Goal: Task Accomplishment & Management: Complete application form

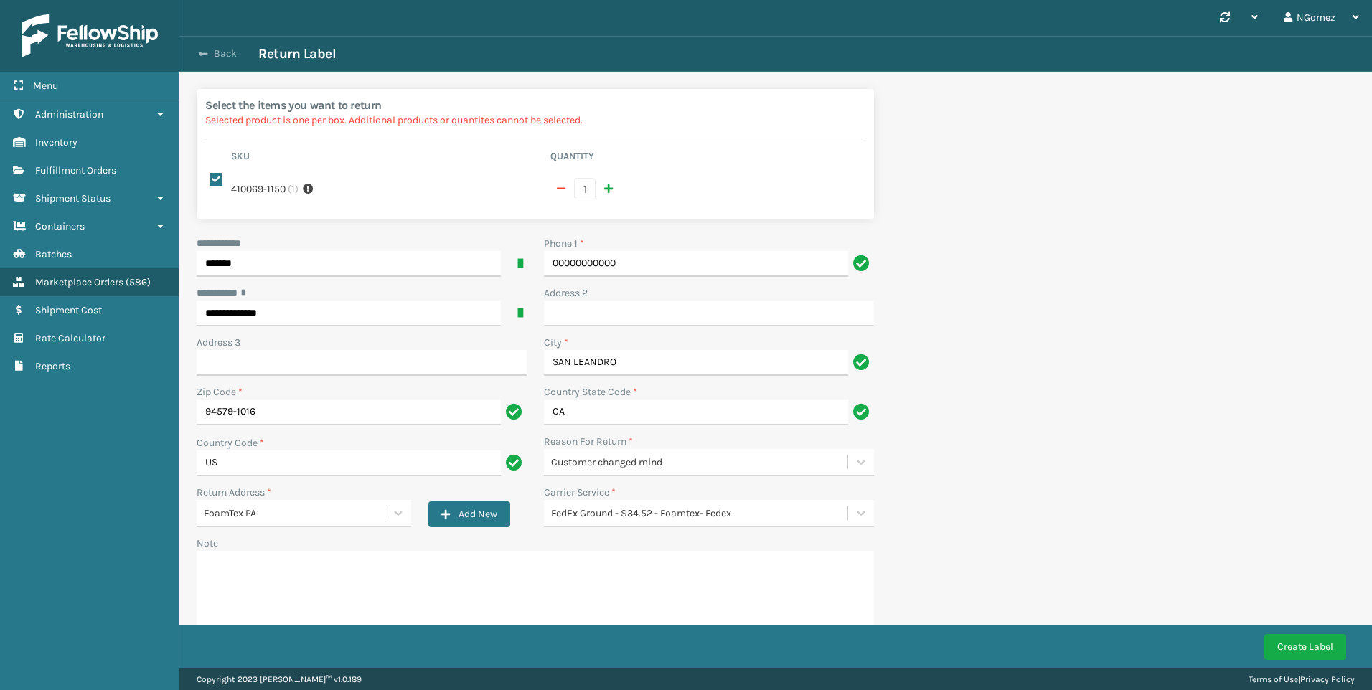
click at [219, 52] on button "Back" at bounding box center [225, 53] width 66 height 13
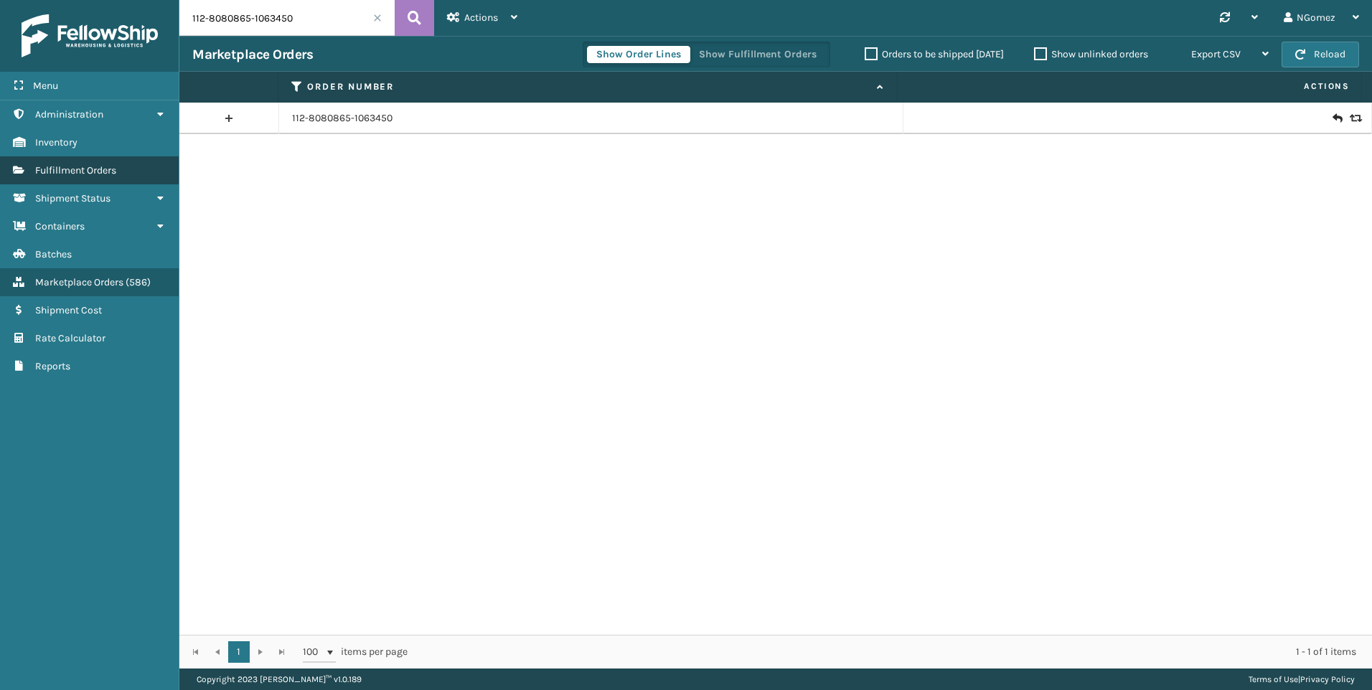
click at [91, 170] on span "Fulfillment Orders" at bounding box center [75, 170] width 81 height 12
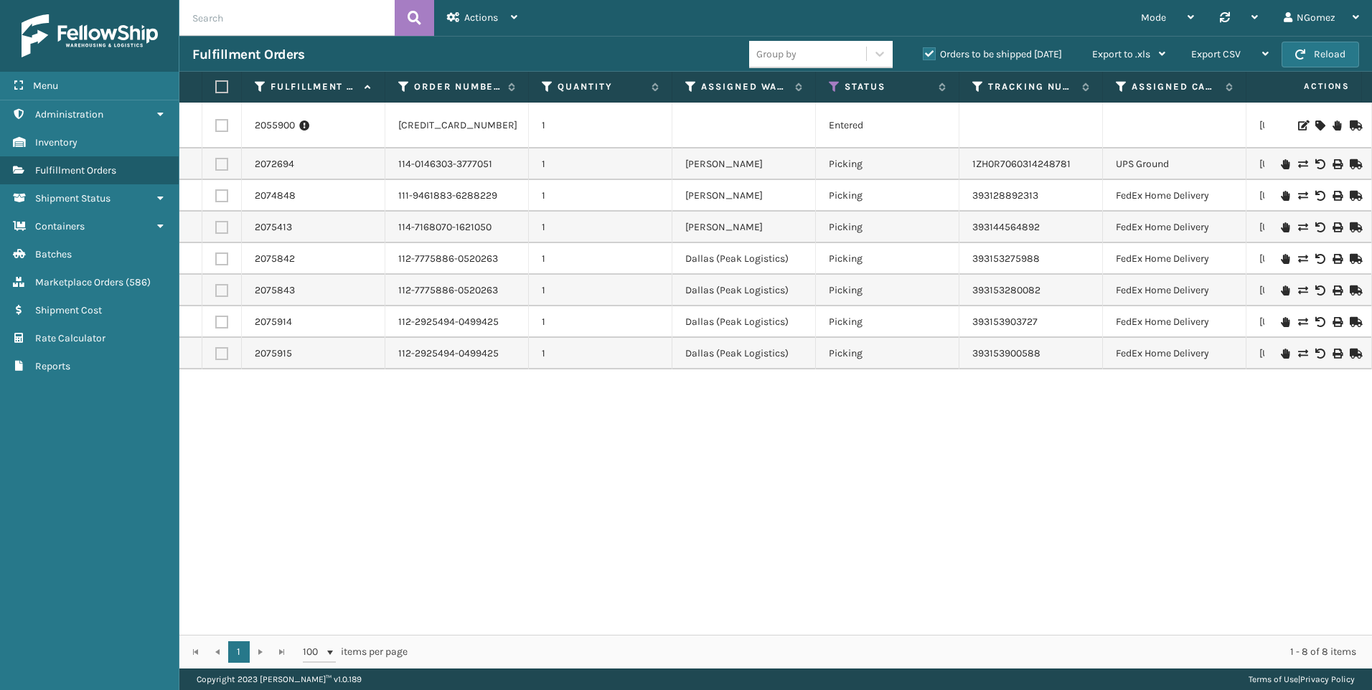
click at [217, 17] on input "text" at bounding box center [286, 18] width 215 height 36
click at [934, 51] on label "Orders to be shipped [DATE]" at bounding box center [992, 54] width 139 height 12
click at [924, 51] on input "Orders to be shipped [DATE]" at bounding box center [923, 50] width 1 height 9
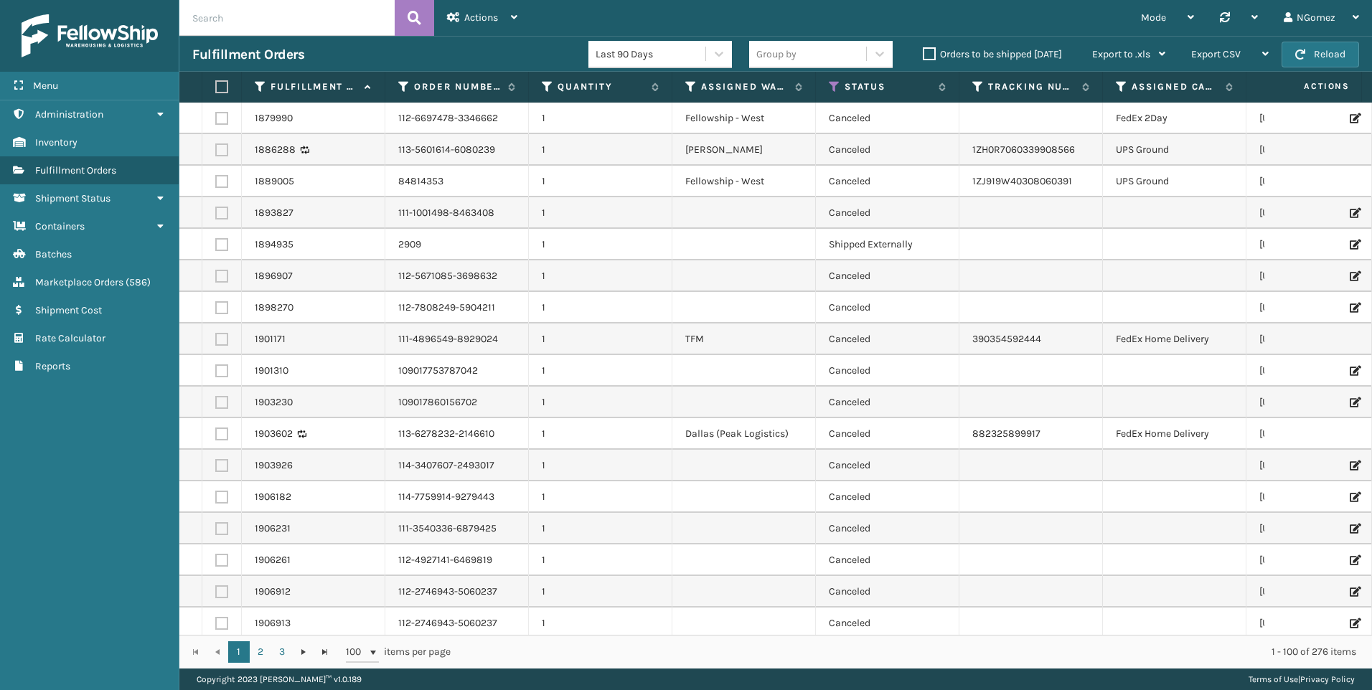
click at [289, 22] on input "text" at bounding box center [286, 18] width 215 height 36
paste input "112-2433021-0723427"
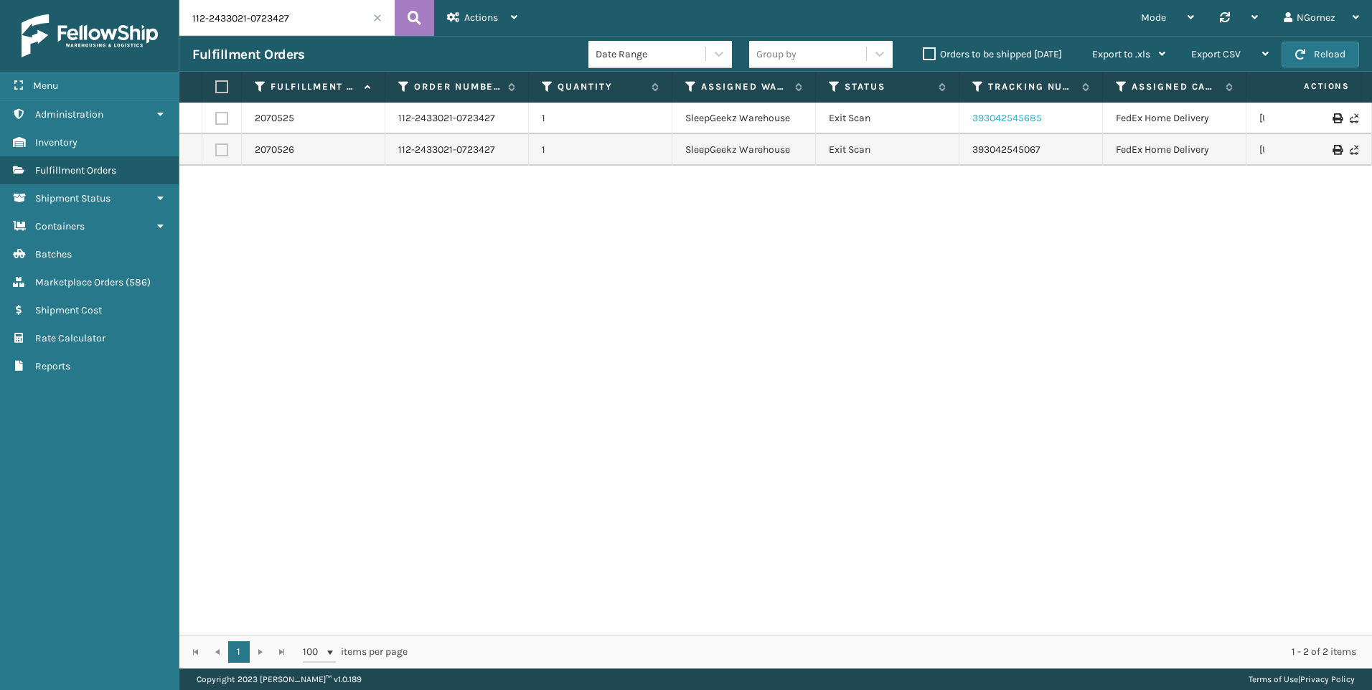
click at [991, 118] on link "393042545685" at bounding box center [1007, 118] width 70 height 12
click at [299, 19] on input "112-2433021-0723427" at bounding box center [286, 18] width 215 height 36
paste input "1-6392595-7906631"
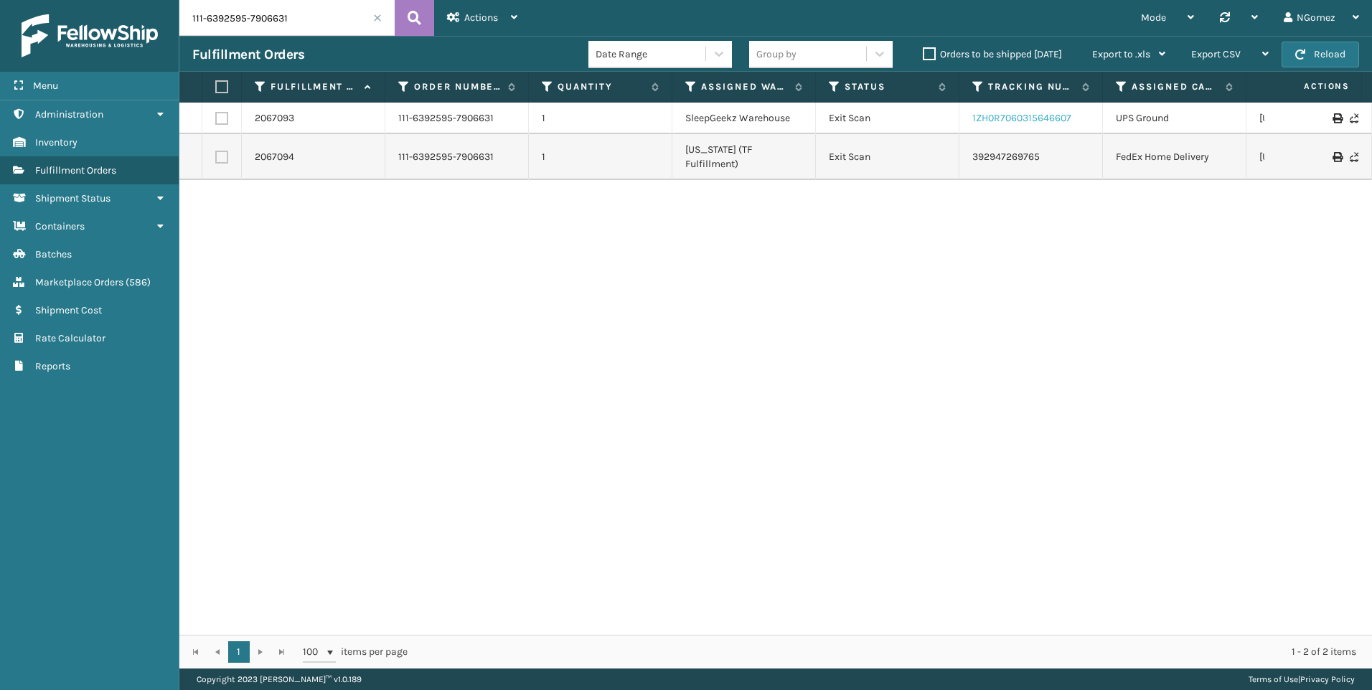
click at [1020, 123] on link "1ZH0R7060315646607" at bounding box center [1021, 118] width 99 height 12
click at [240, 16] on input "111-6392595-7906631" at bounding box center [286, 18] width 215 height 36
paste input "2-7425616-1333809"
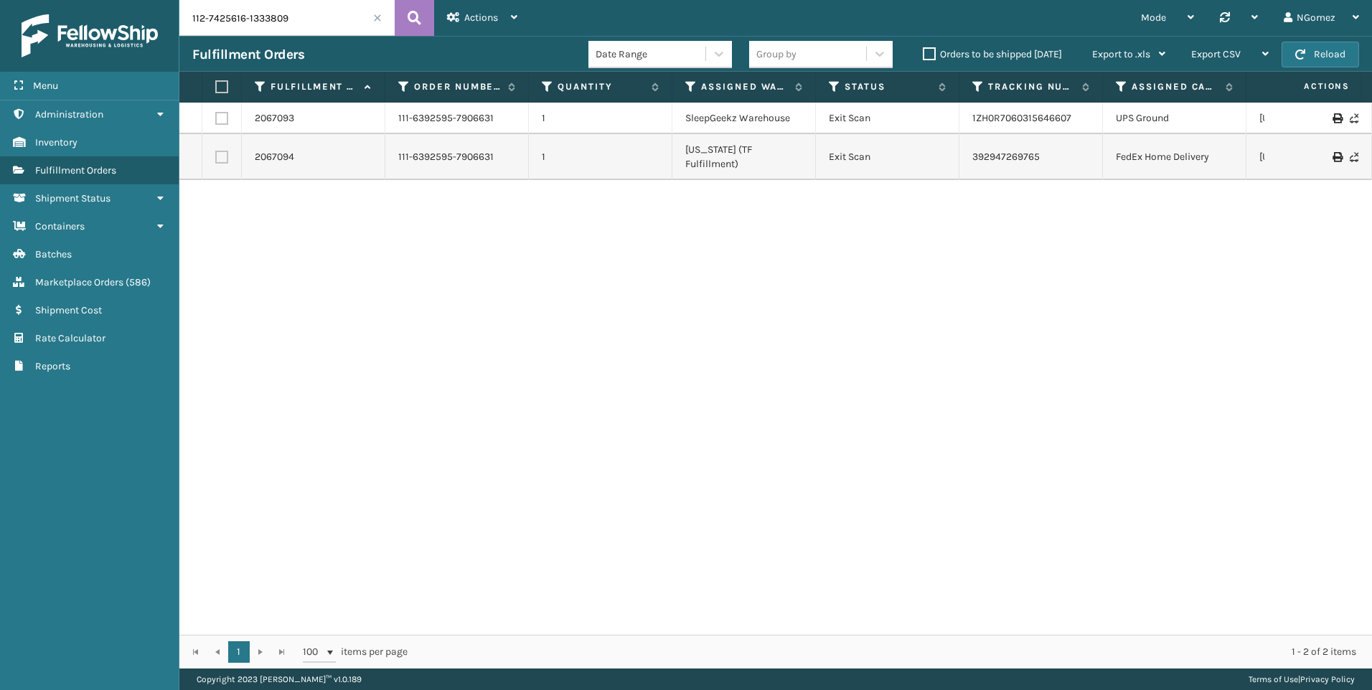
type input "112-7425616-1333809"
click at [264, 117] on link "2062062" at bounding box center [275, 118] width 40 height 14
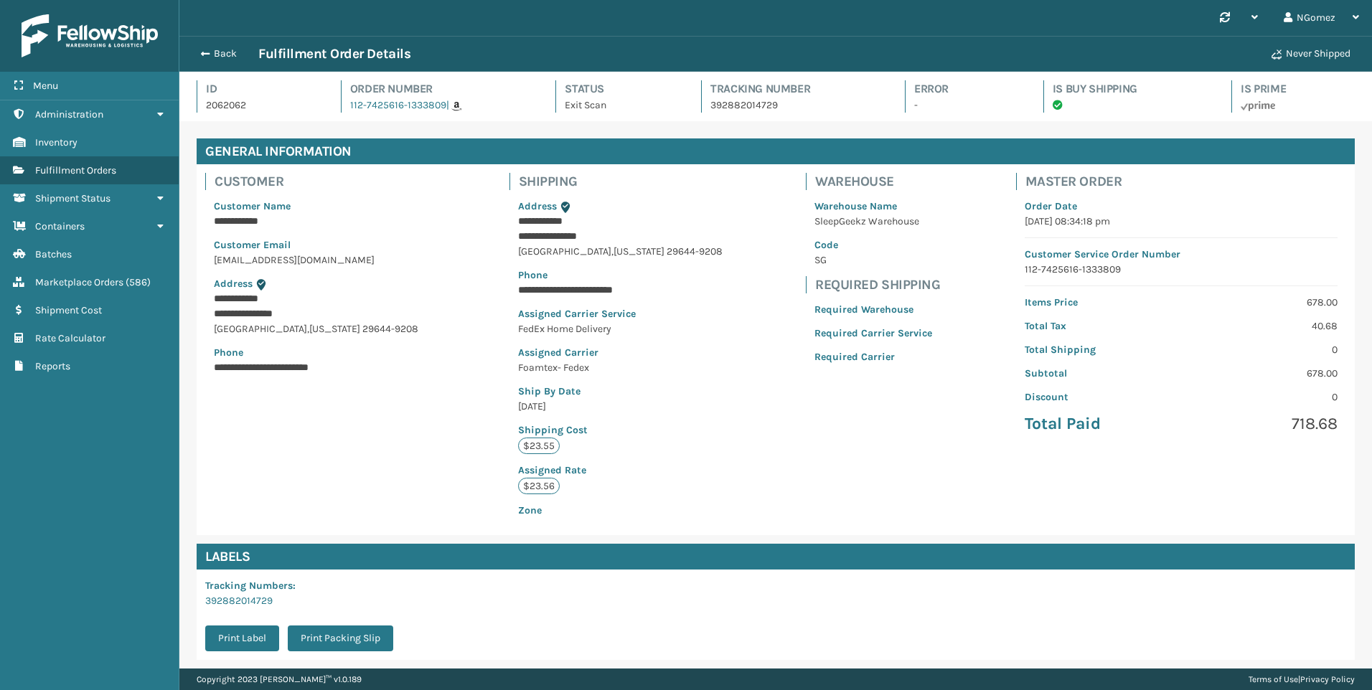
scroll to position [34, 1193]
click at [217, 50] on button "Back" at bounding box center [225, 53] width 66 height 13
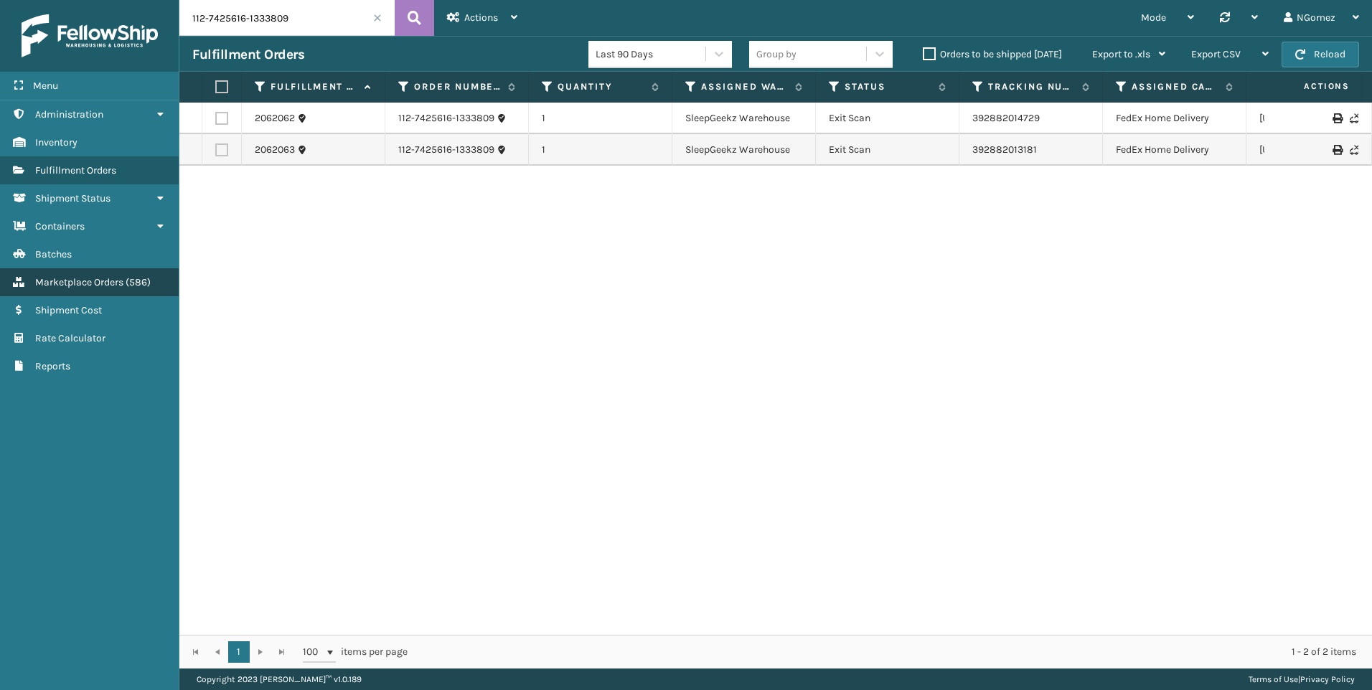
click at [111, 277] on span "Marketplace Orders" at bounding box center [79, 282] width 88 height 12
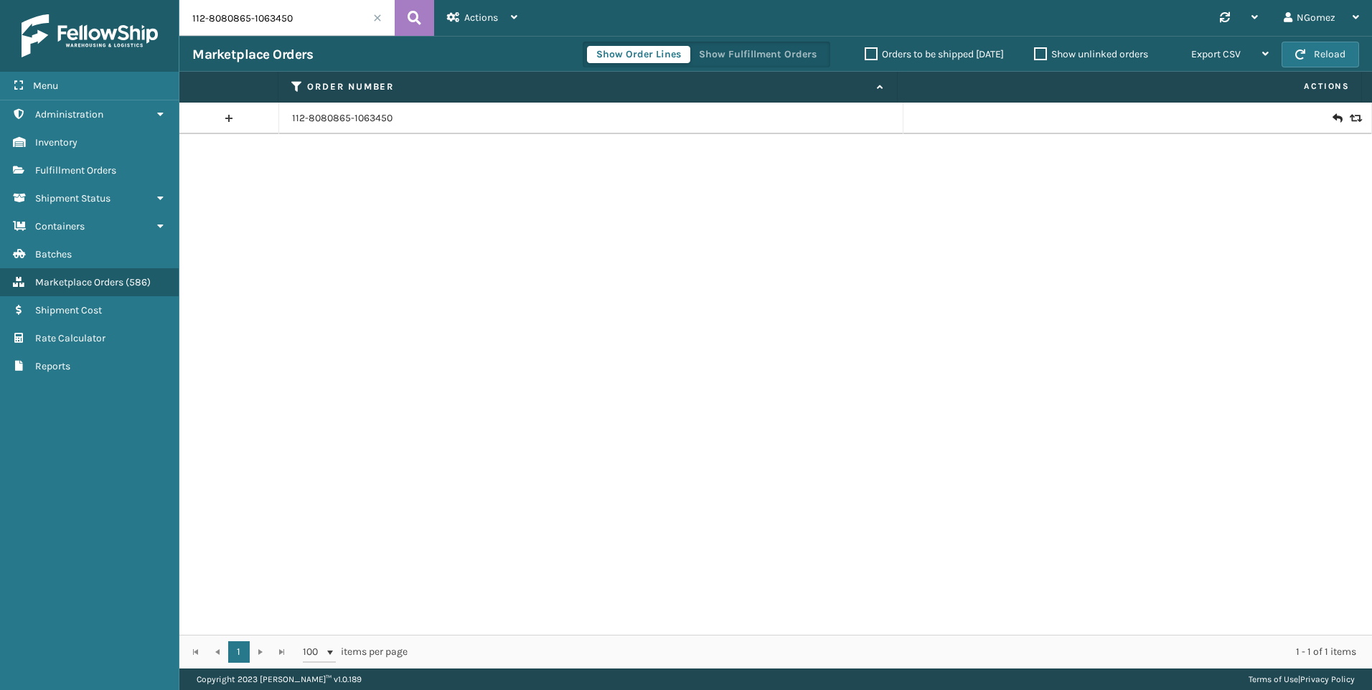
click at [320, 22] on input "112-8080865-1063450" at bounding box center [286, 18] width 215 height 36
paste input "7425616-1333809"
type input "112-7425616-1333809"
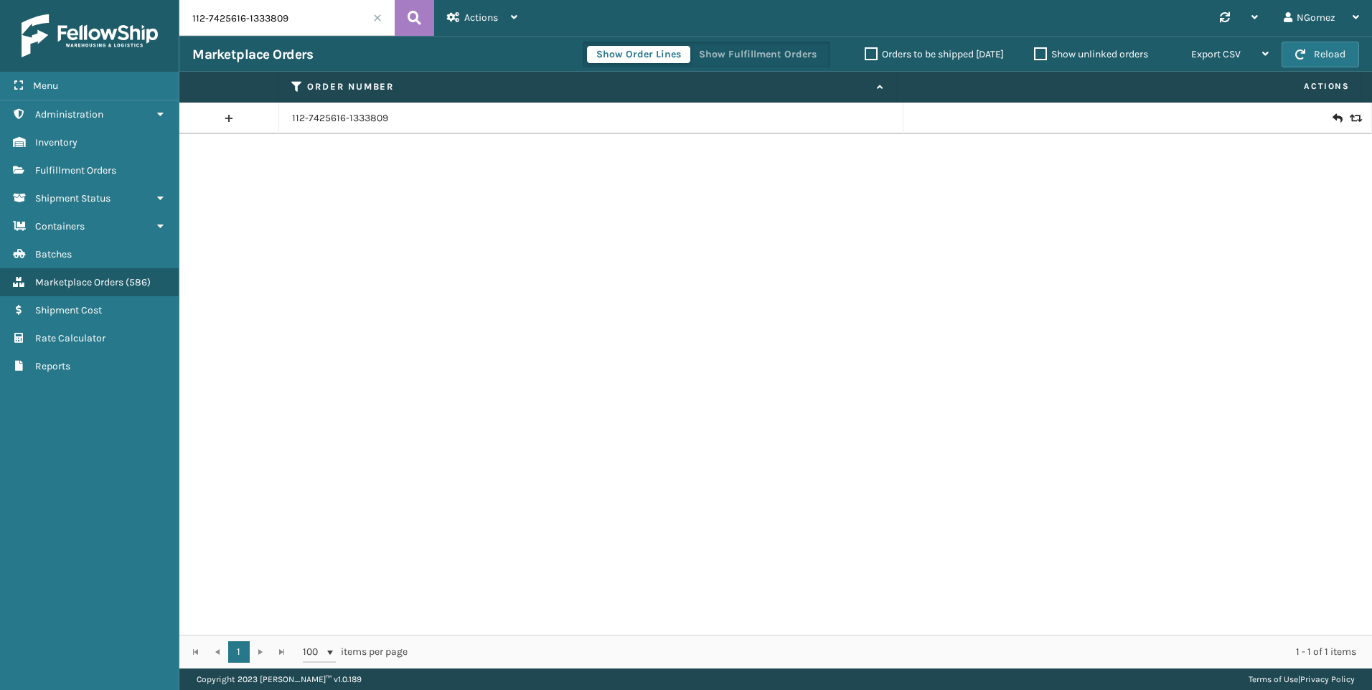
click at [230, 121] on link at bounding box center [228, 118] width 99 height 23
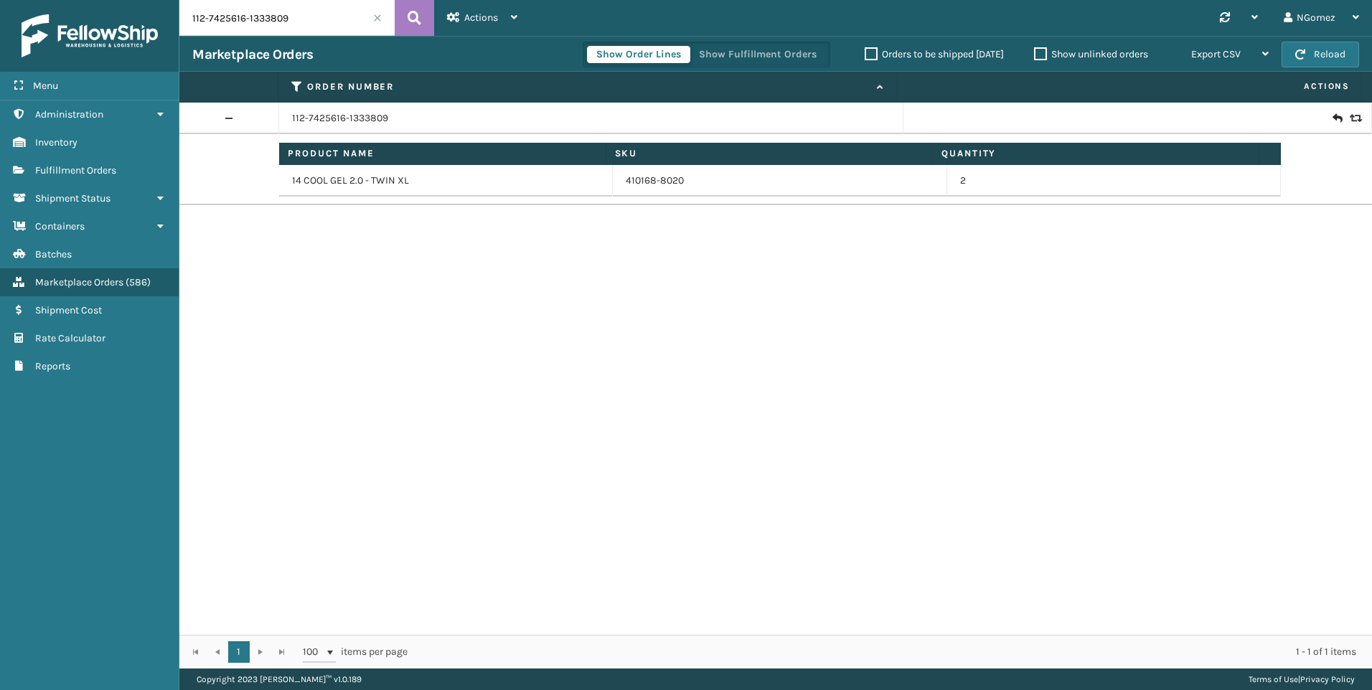
click at [1350, 119] on icon at bounding box center [1354, 118] width 9 height 10
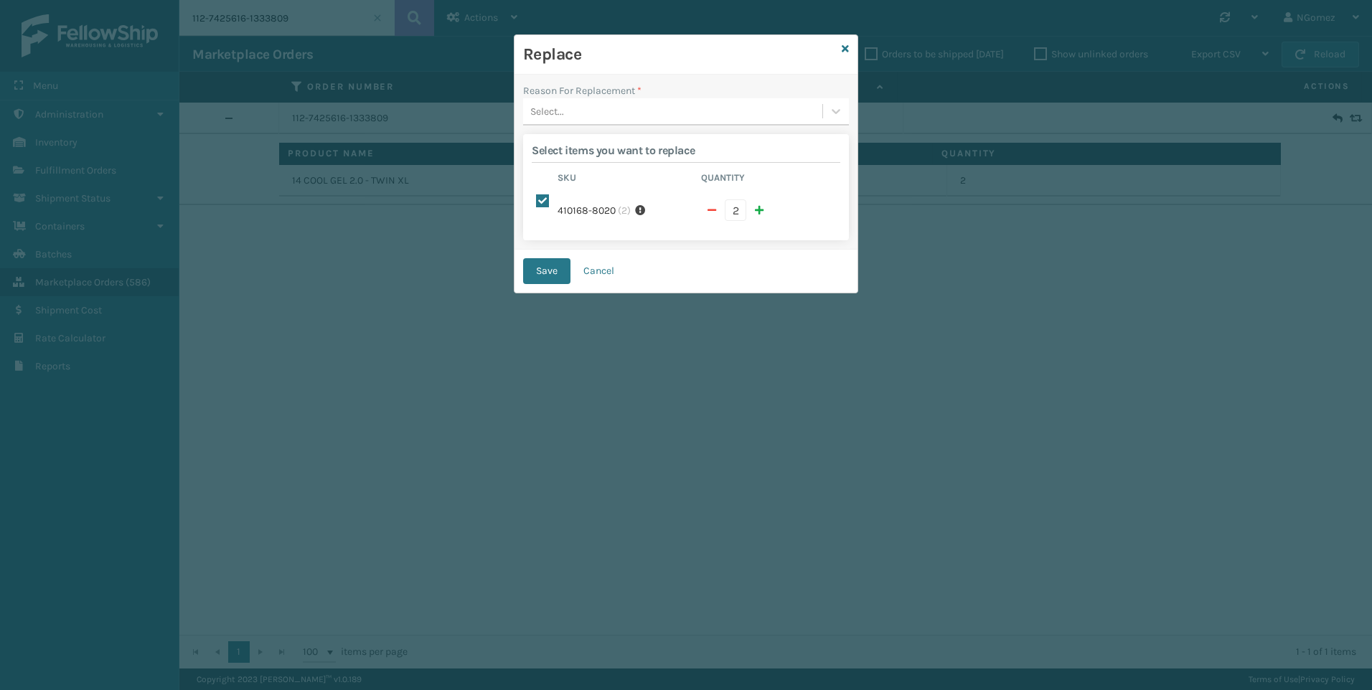
click at [715, 205] on span "button" at bounding box center [712, 210] width 9 height 10
checkbox input "false"
type input "1"
click at [660, 115] on div "Select..." at bounding box center [672, 112] width 299 height 24
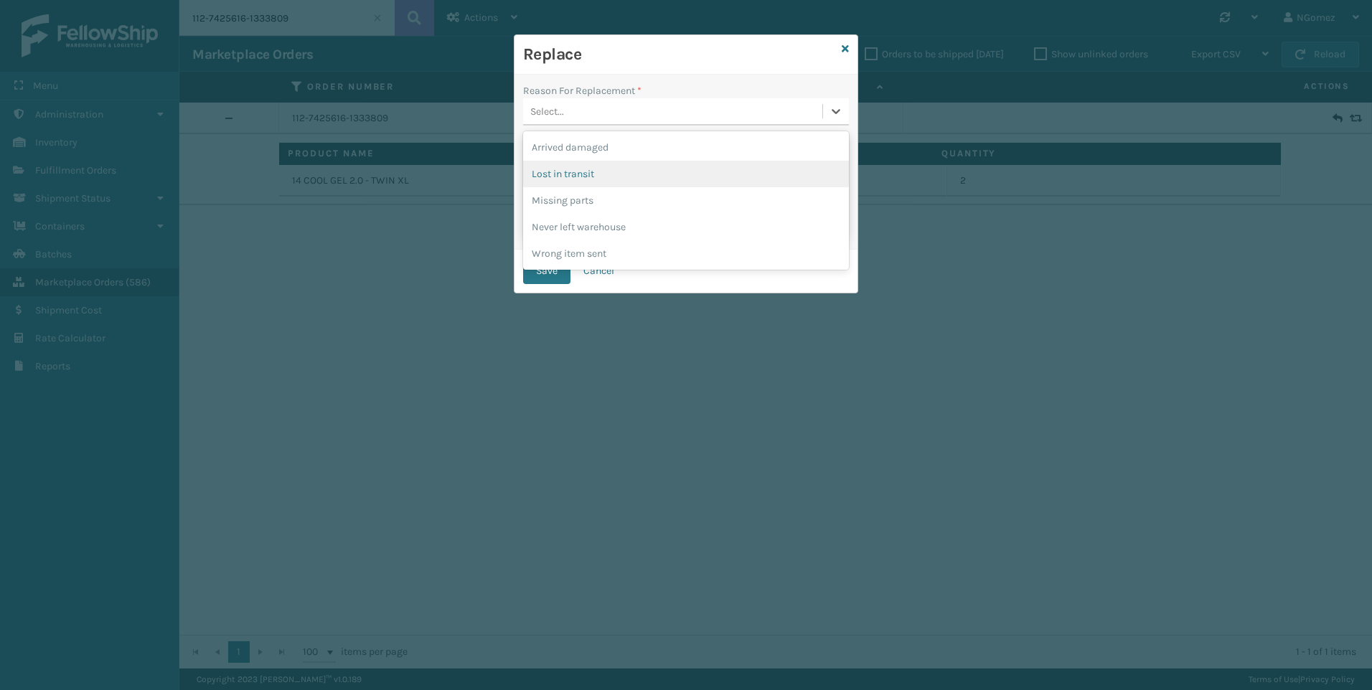
click at [597, 177] on div "Lost in transit" at bounding box center [686, 174] width 326 height 27
click at [611, 108] on div "Lost in transit" at bounding box center [677, 111] width 294 height 15
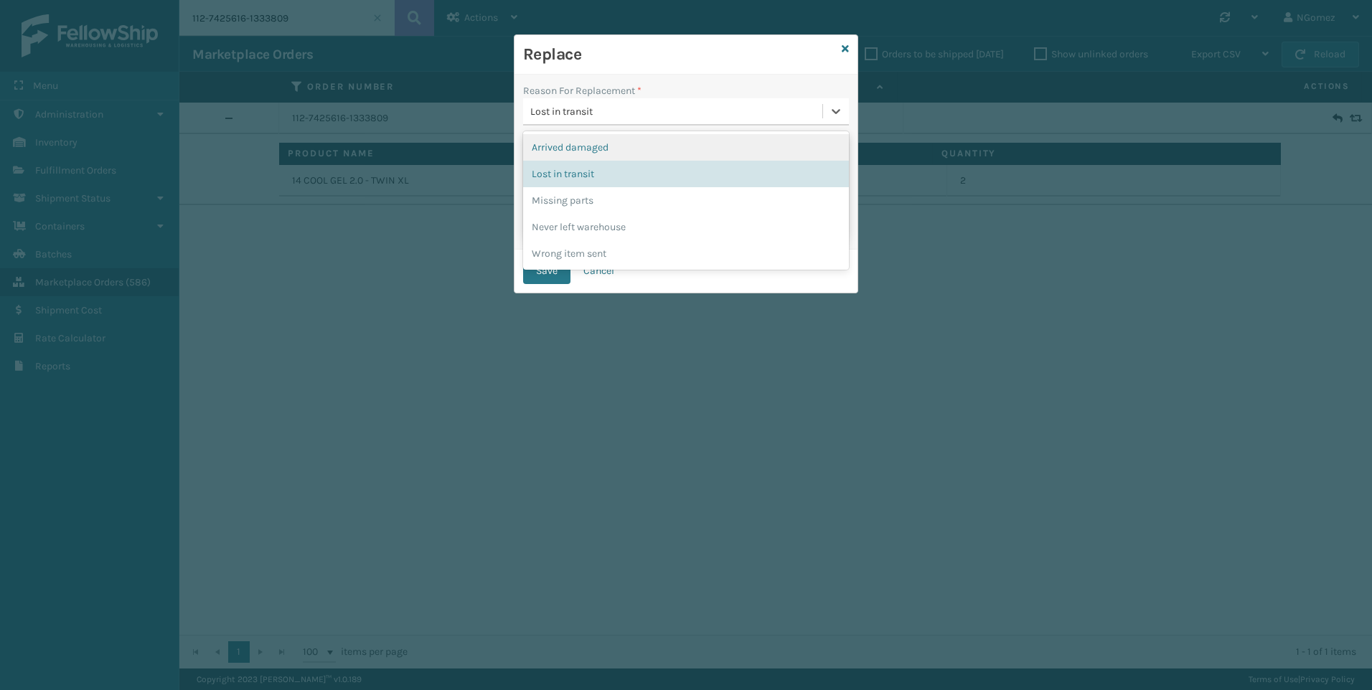
click at [611, 148] on div "Arrived damaged" at bounding box center [686, 147] width 326 height 27
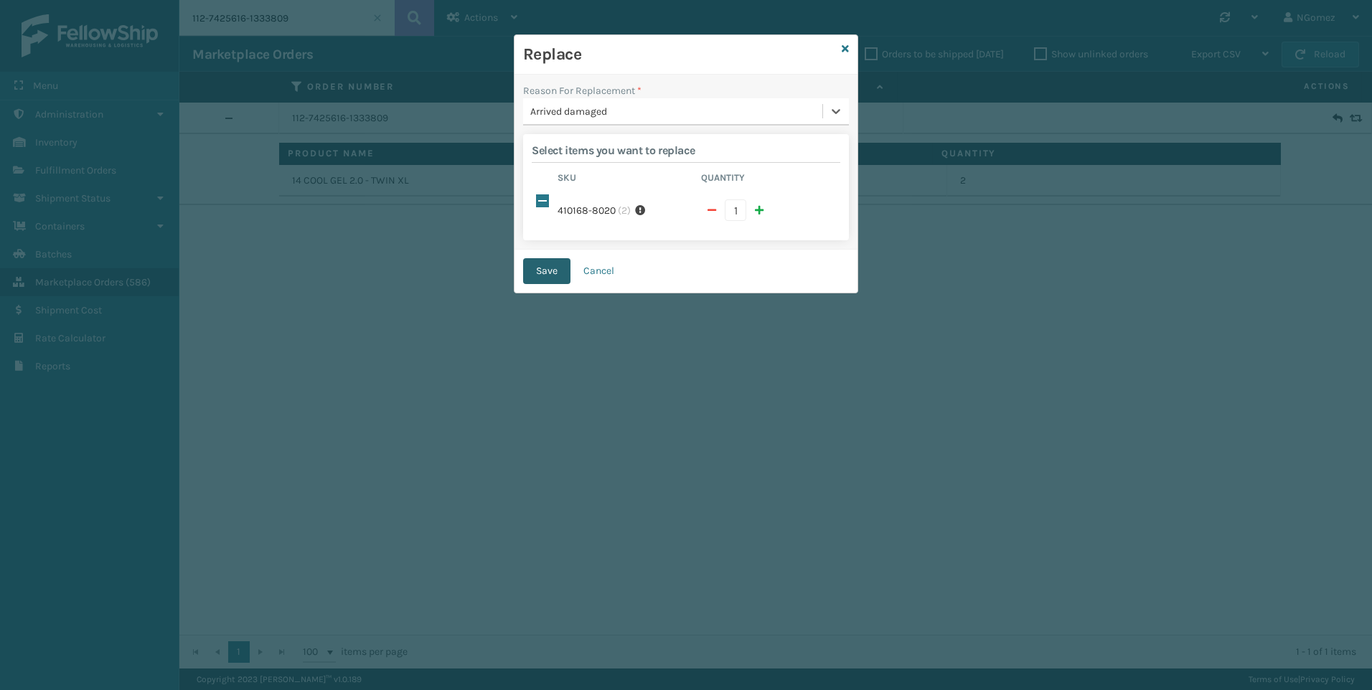
click at [543, 258] on button "Save" at bounding box center [546, 271] width 47 height 26
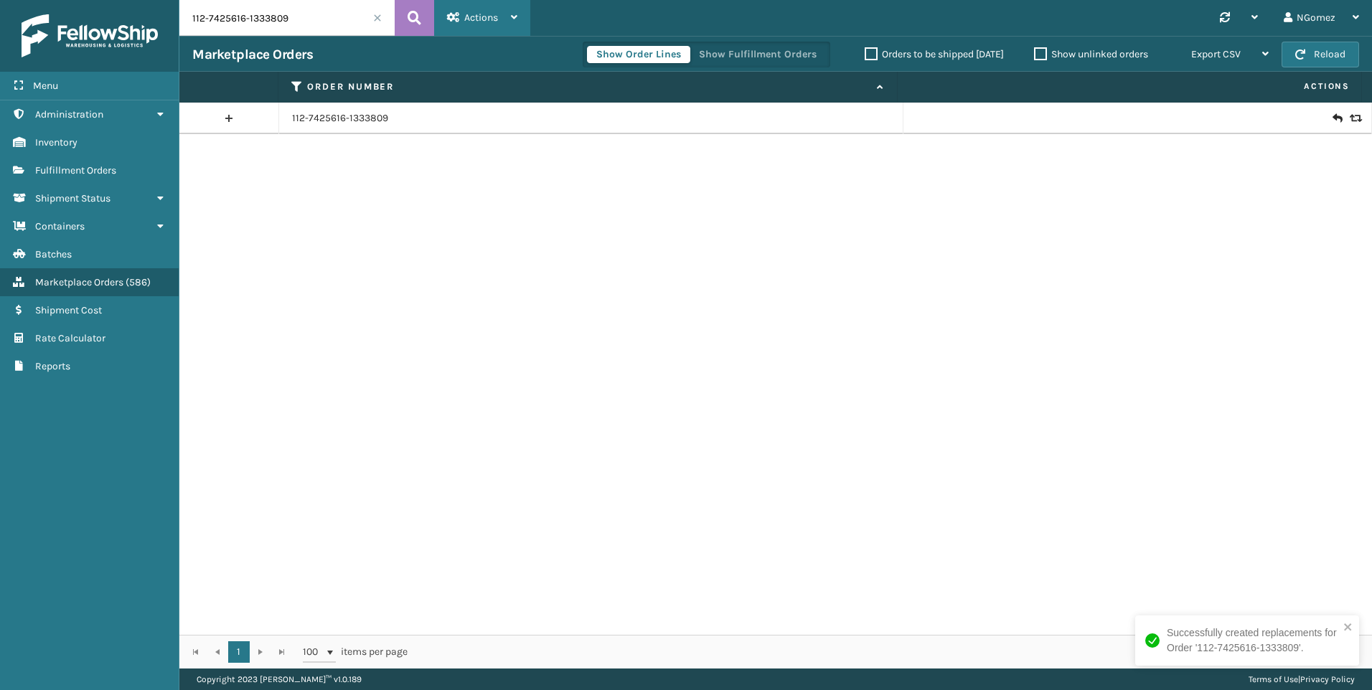
click at [513, 19] on icon at bounding box center [514, 17] width 6 height 10
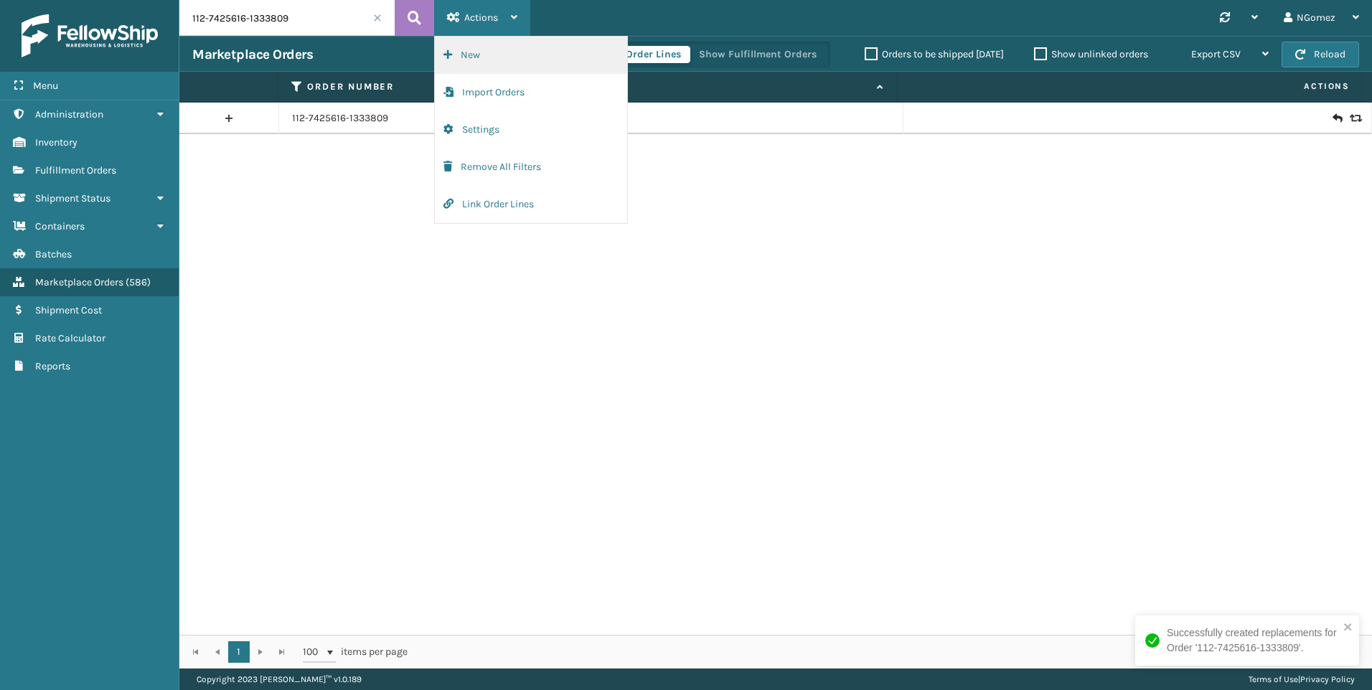
click at [526, 47] on button "New" at bounding box center [531, 55] width 192 height 37
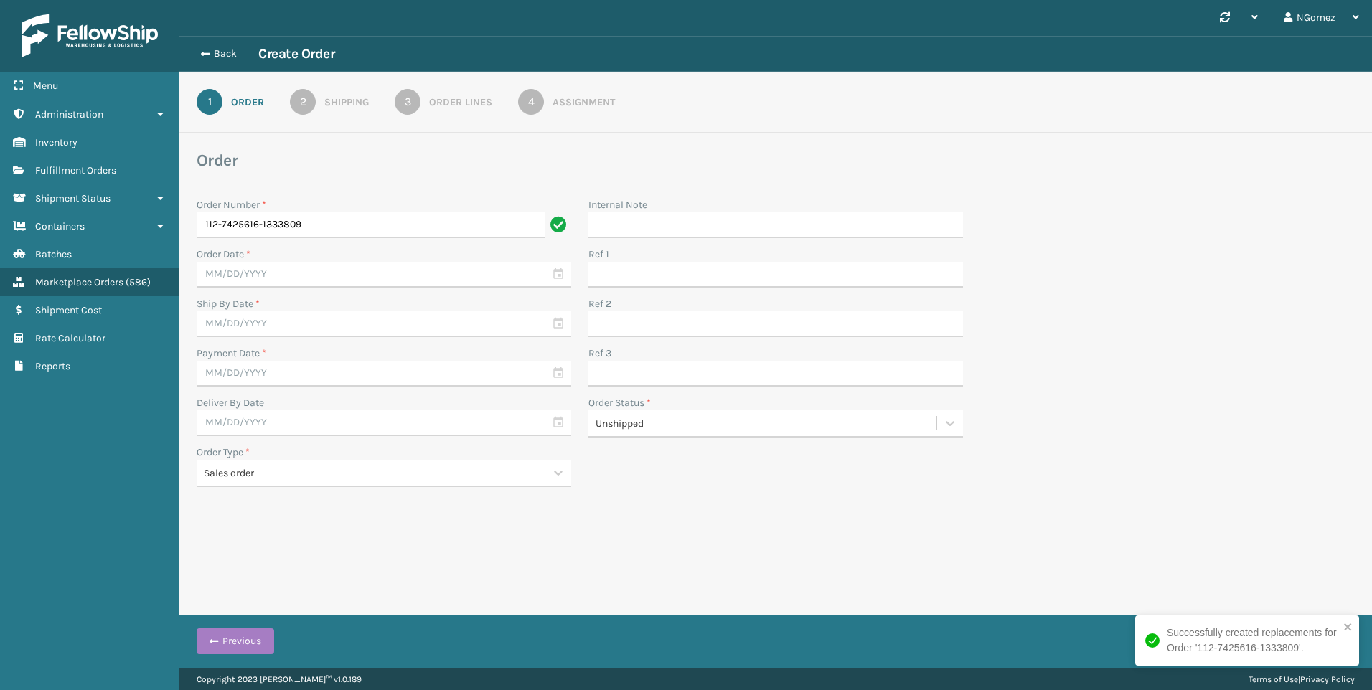
type input "112-7425616-1333809"
click at [340, 277] on input "text" at bounding box center [384, 275] width 375 height 26
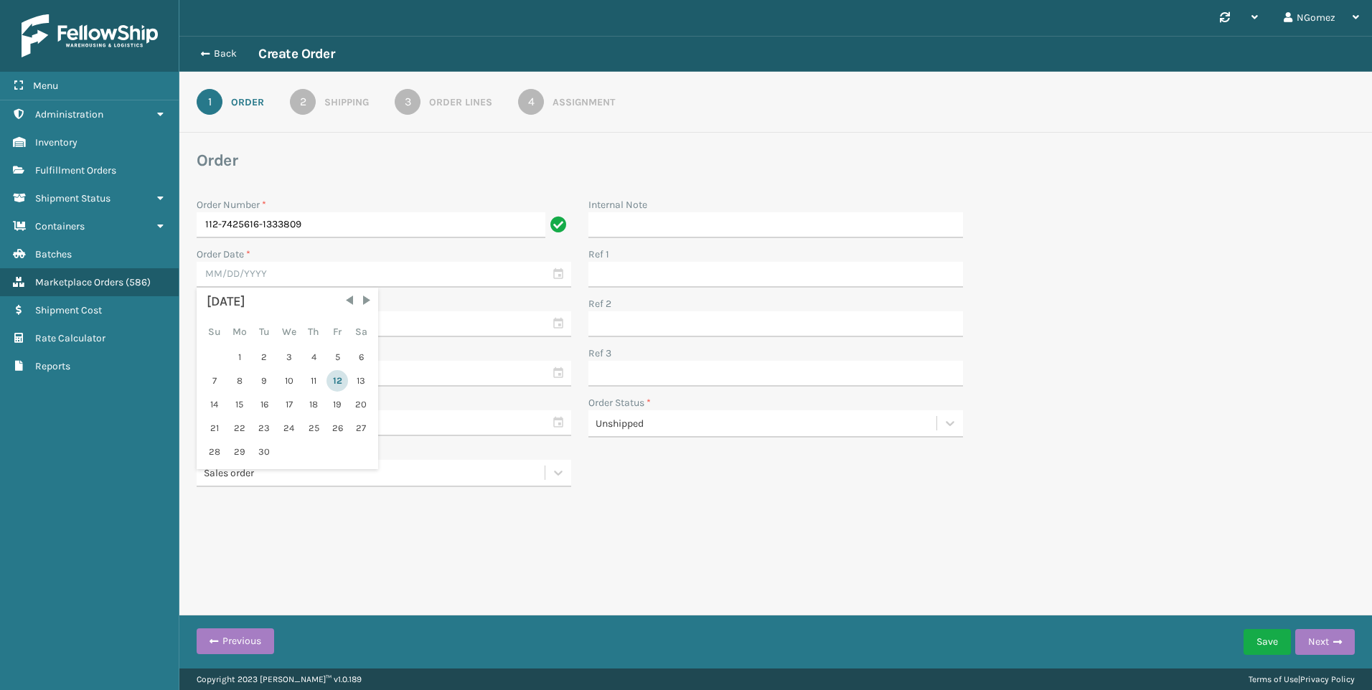
click at [342, 385] on div "12" at bounding box center [338, 381] width 22 height 22
type input "[DATE]"
click at [349, 339] on div "Order Number * 112-7425616-1333809 Order Date * [DATE] Ship By Date * Payment D…" at bounding box center [384, 342] width 392 height 290
click at [349, 325] on input "text" at bounding box center [384, 324] width 375 height 26
click at [360, 433] on div "13" at bounding box center [361, 431] width 22 height 22
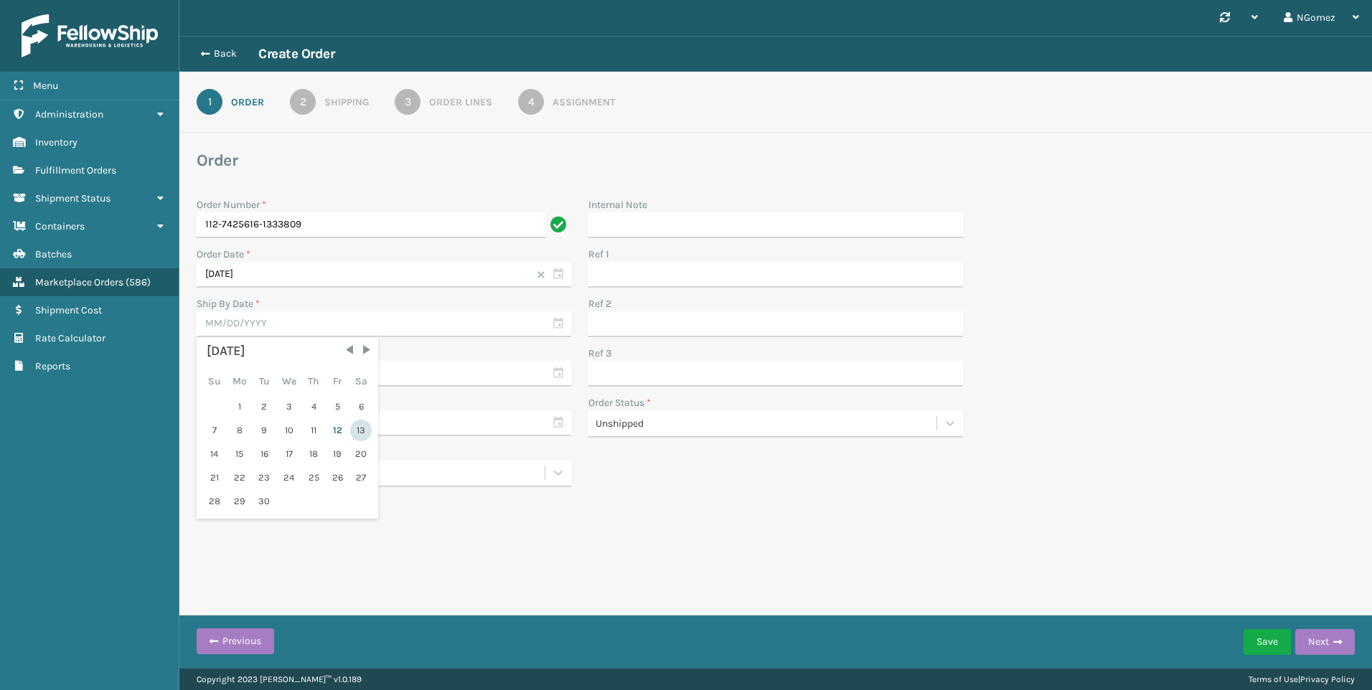
type input "[DATE]"
click at [344, 353] on div "Payment Date *" at bounding box center [384, 353] width 375 height 15
click at [337, 376] on input "text" at bounding box center [384, 374] width 375 height 26
click at [337, 479] on div "12" at bounding box center [338, 480] width 22 height 22
type input "[DATE]"
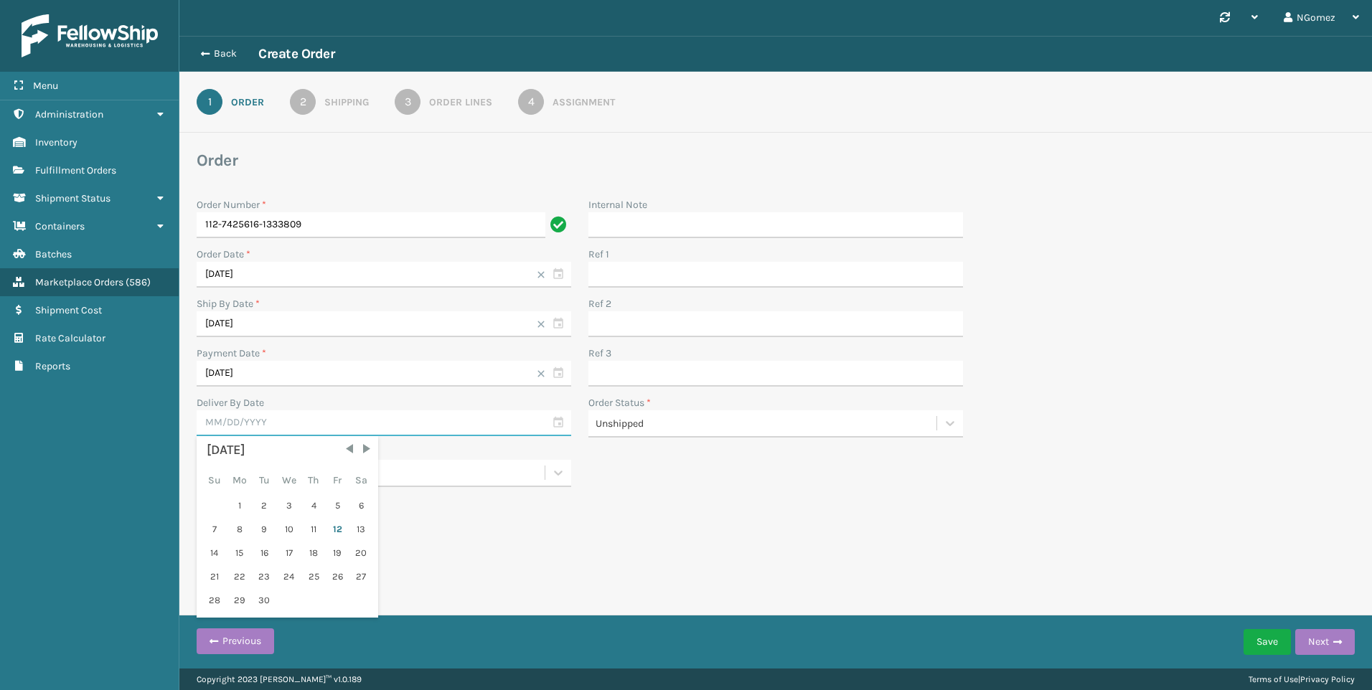
click at [299, 419] on input "text" at bounding box center [384, 423] width 375 height 26
click at [205, 555] on div "14" at bounding box center [214, 554] width 22 height 22
type input "[DATE]"
click at [1328, 642] on button "Next" at bounding box center [1325, 642] width 60 height 26
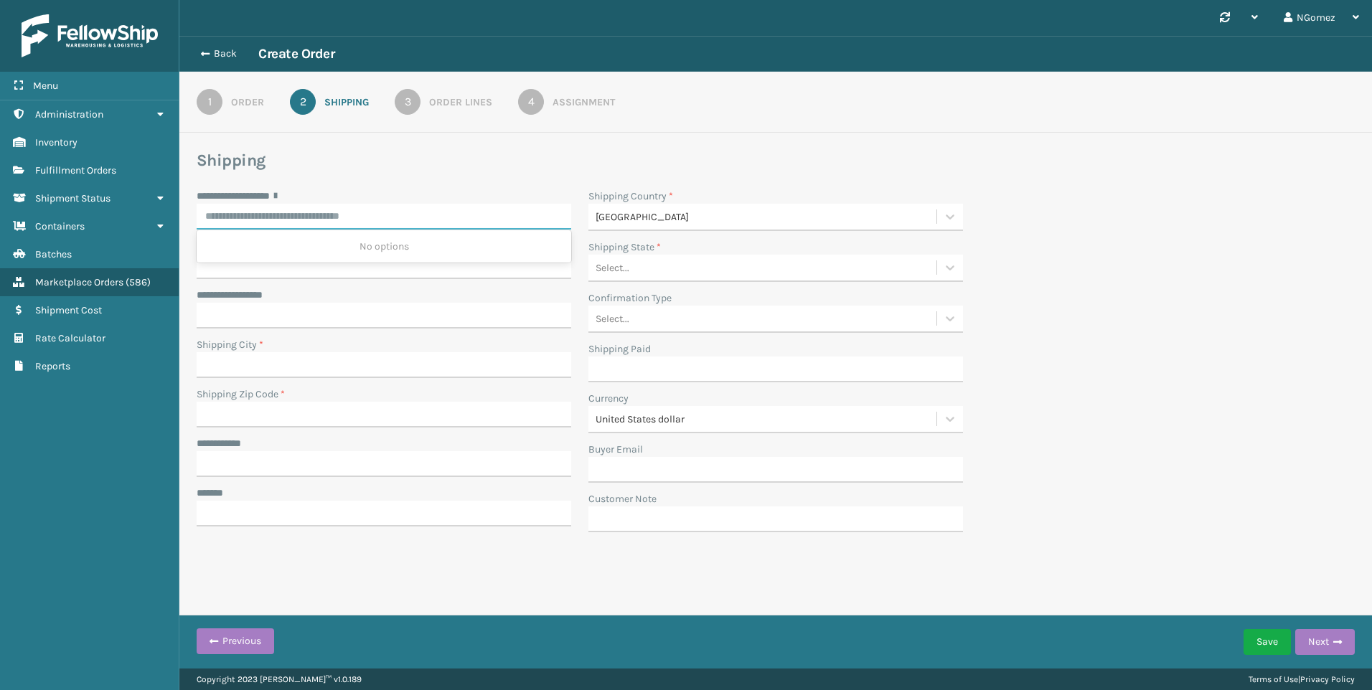
click at [245, 208] on input "**********" at bounding box center [384, 217] width 375 height 26
click at [405, 217] on input "**********" at bounding box center [384, 217] width 375 height 26
click at [405, 220] on input "**********" at bounding box center [384, 217] width 375 height 26
paste input "**********"
click at [377, 249] on div "[STREET_ADDRESS][PERSON_NAME]" at bounding box center [384, 246] width 375 height 27
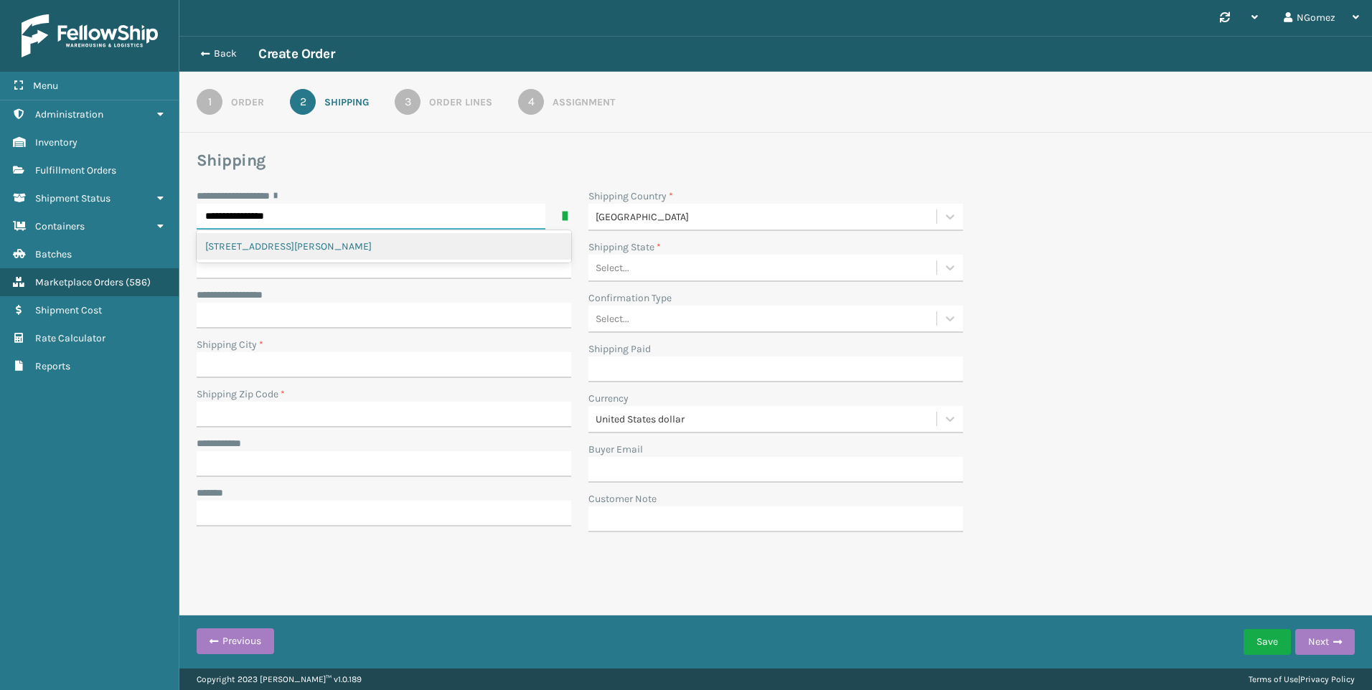
type input "**********"
type input "[GEOGRAPHIC_DATA]"
type input "29644-9208"
type input "**********"
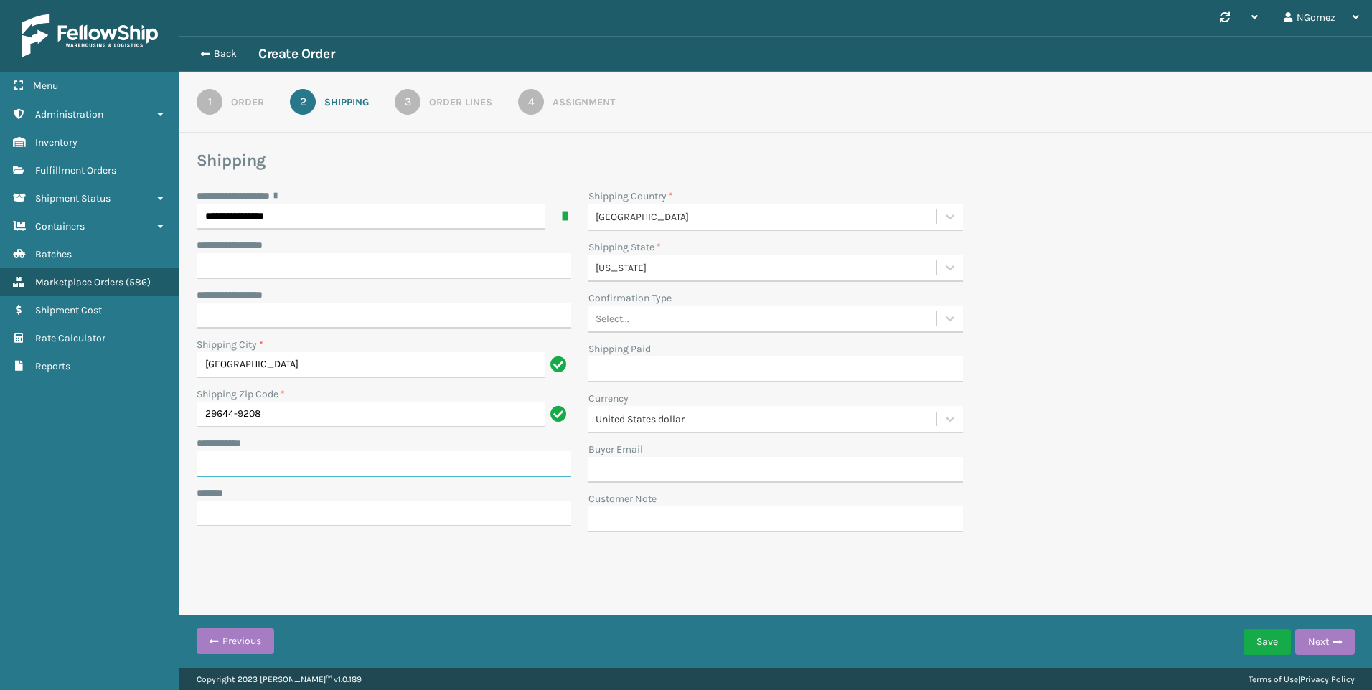
click at [344, 463] on input "**********" at bounding box center [384, 464] width 375 height 26
paste input "**********"
type input "**********"
click at [505, 527] on div "**********" at bounding box center [384, 365] width 392 height 352
click at [498, 522] on input "***** *" at bounding box center [384, 514] width 375 height 26
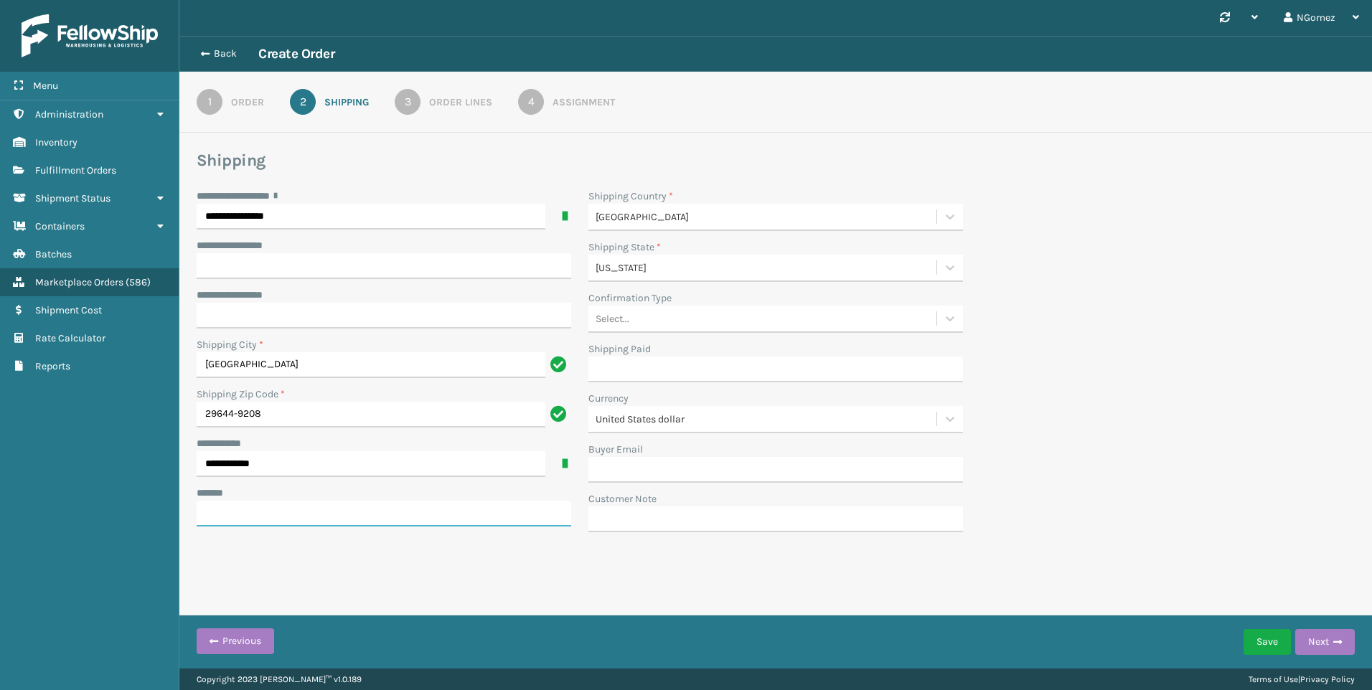
paste input "**********"
type input "**********"
click at [736, 314] on div "Select..." at bounding box center [762, 319] width 348 height 24
click at [693, 438] on div "No Signature Required" at bounding box center [775, 434] width 375 height 27
click at [1333, 645] on span "button" at bounding box center [1337, 642] width 9 height 10
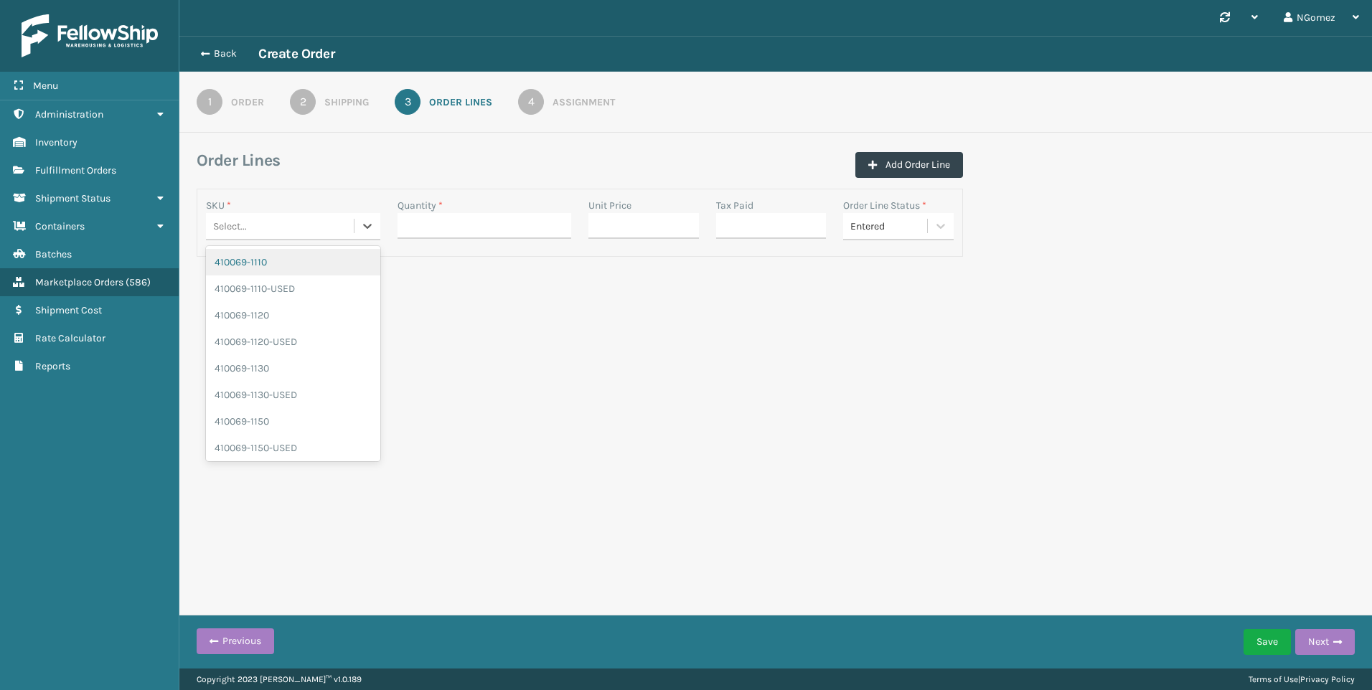
click at [299, 226] on div "Select..." at bounding box center [280, 227] width 148 height 24
type input "410168"
click at [284, 443] on div "410168-RP-2" at bounding box center [293, 445] width 174 height 27
click at [518, 222] on input "Quantity *" at bounding box center [485, 226] width 174 height 26
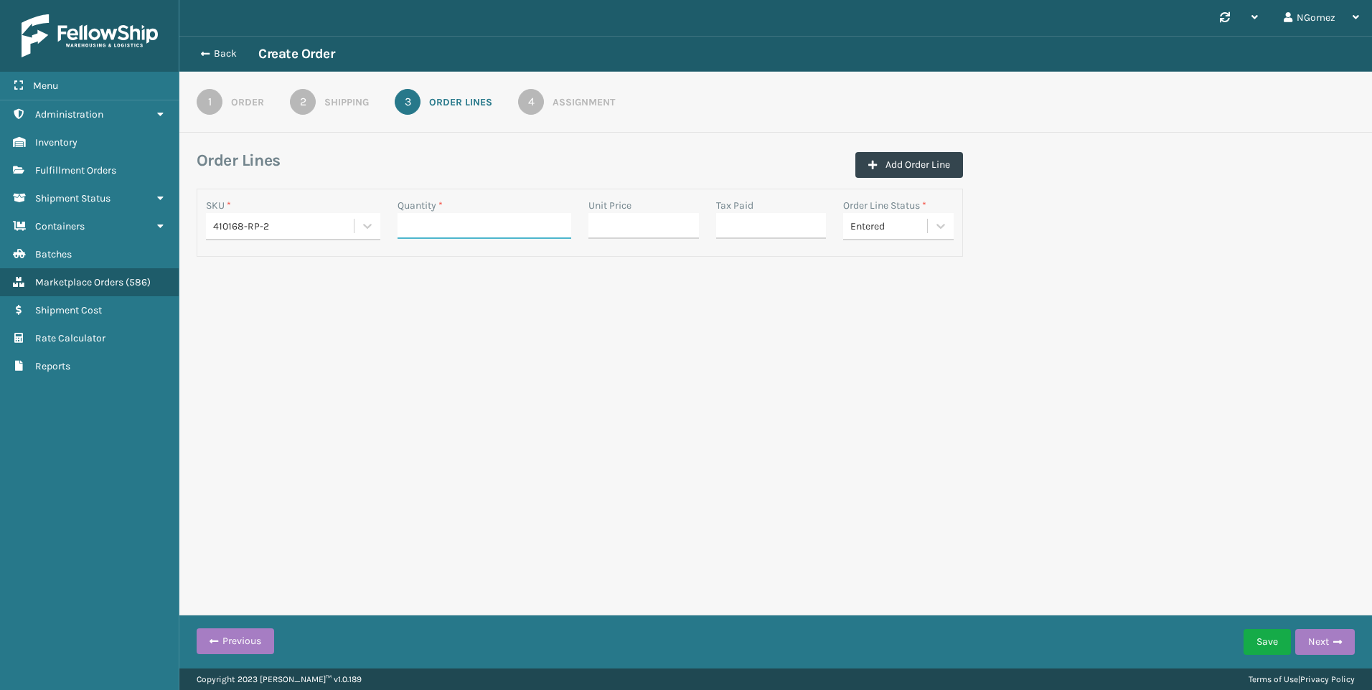
type input "1"
drag, startPoint x: 616, startPoint y: 230, endPoint x: 608, endPoint y: 238, distance: 11.2
click at [616, 230] on input "Unit Price" at bounding box center [643, 226] width 111 height 26
type input "0.00"
click at [765, 225] on input "Tax Paid" at bounding box center [771, 226] width 111 height 26
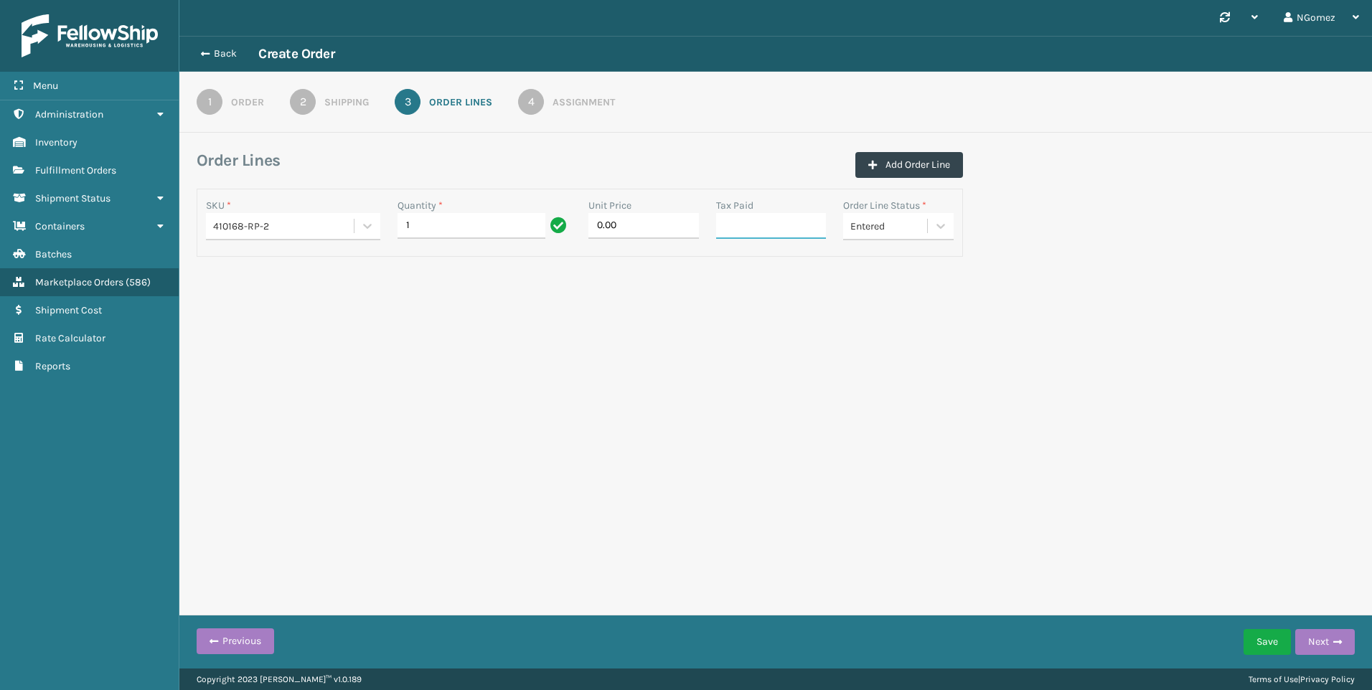
type input "0.00"
drag, startPoint x: 1317, startPoint y: 650, endPoint x: 1320, endPoint y: 643, distance: 7.7
click at [1320, 643] on button "Next" at bounding box center [1325, 642] width 60 height 26
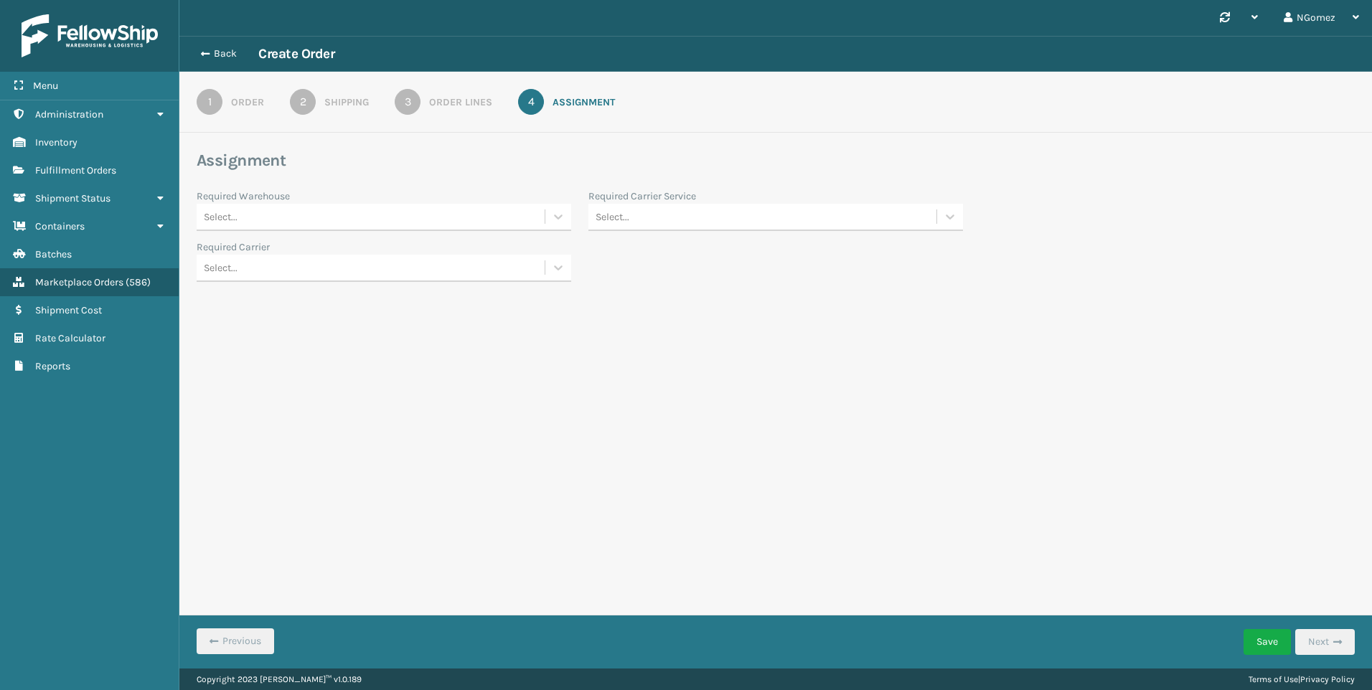
click at [300, 218] on div "Select..." at bounding box center [371, 217] width 348 height 24
click at [343, 380] on div "[US_STATE] (TF Fulfillment)" at bounding box center [384, 385] width 375 height 27
click at [697, 209] on div "Select..." at bounding box center [762, 217] width 348 height 24
click at [703, 442] on div "FedEx Ground" at bounding box center [775, 439] width 375 height 27
click at [1266, 642] on button "Save" at bounding box center [1267, 642] width 47 height 26
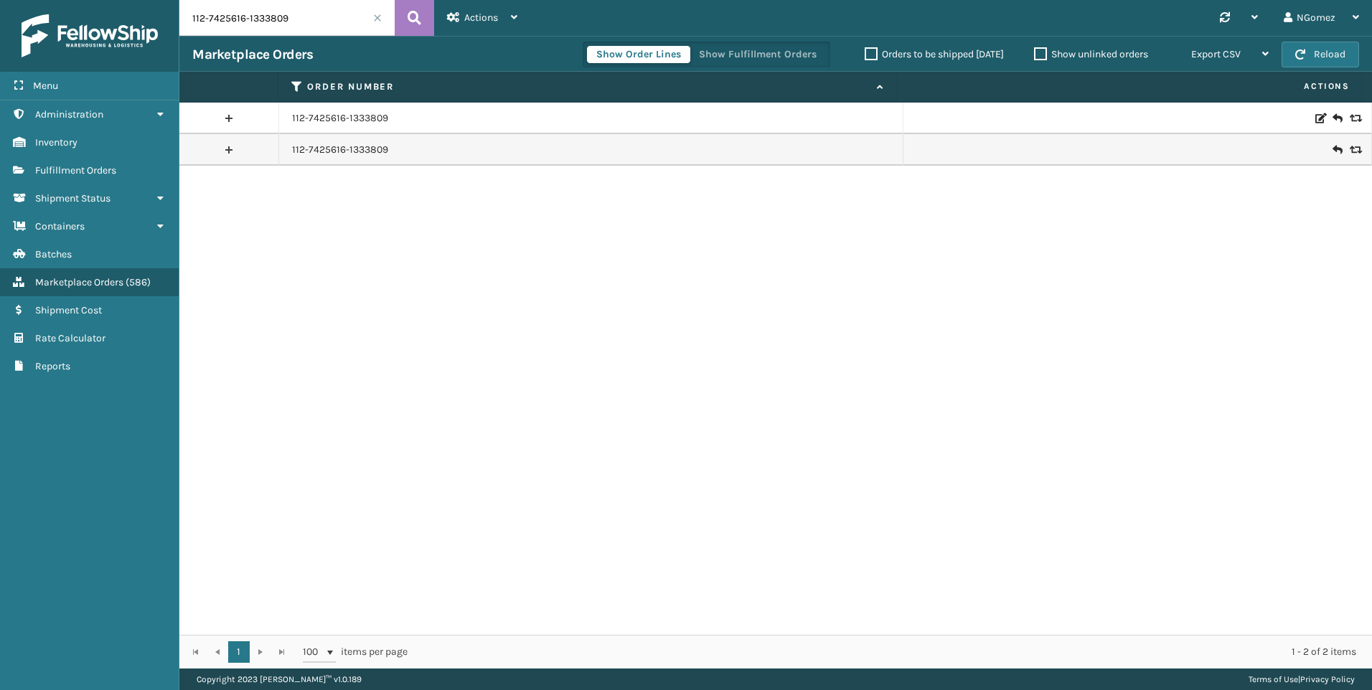
click at [254, 14] on input "112-7425616-1333809" at bounding box center [286, 18] width 215 height 36
click at [89, 162] on link "Containers Fulfillment Orders" at bounding box center [89, 170] width 179 height 28
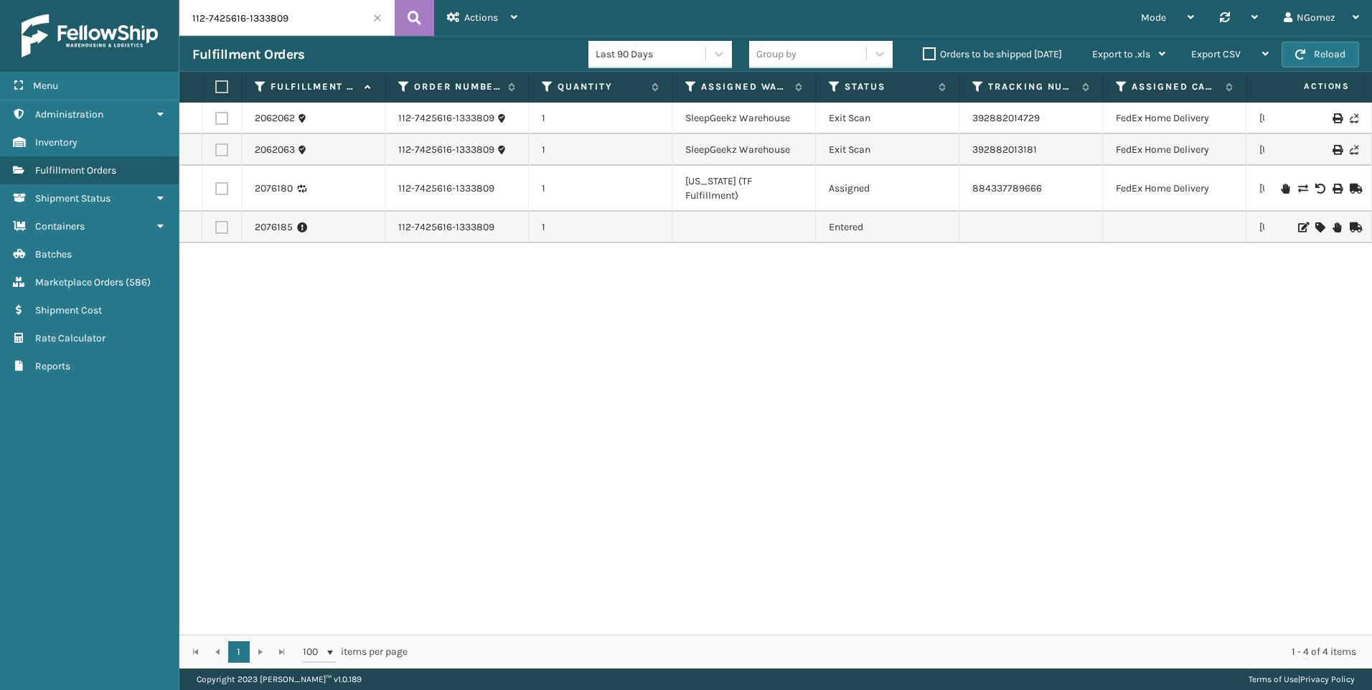
click at [291, 19] on input "112-7425616-1333809" at bounding box center [286, 18] width 215 height 36
click at [499, 182] on div "112-7425616-1333809" at bounding box center [456, 189] width 117 height 14
drag, startPoint x: 914, startPoint y: 624, endPoint x: 1216, endPoint y: 598, distance: 303.2
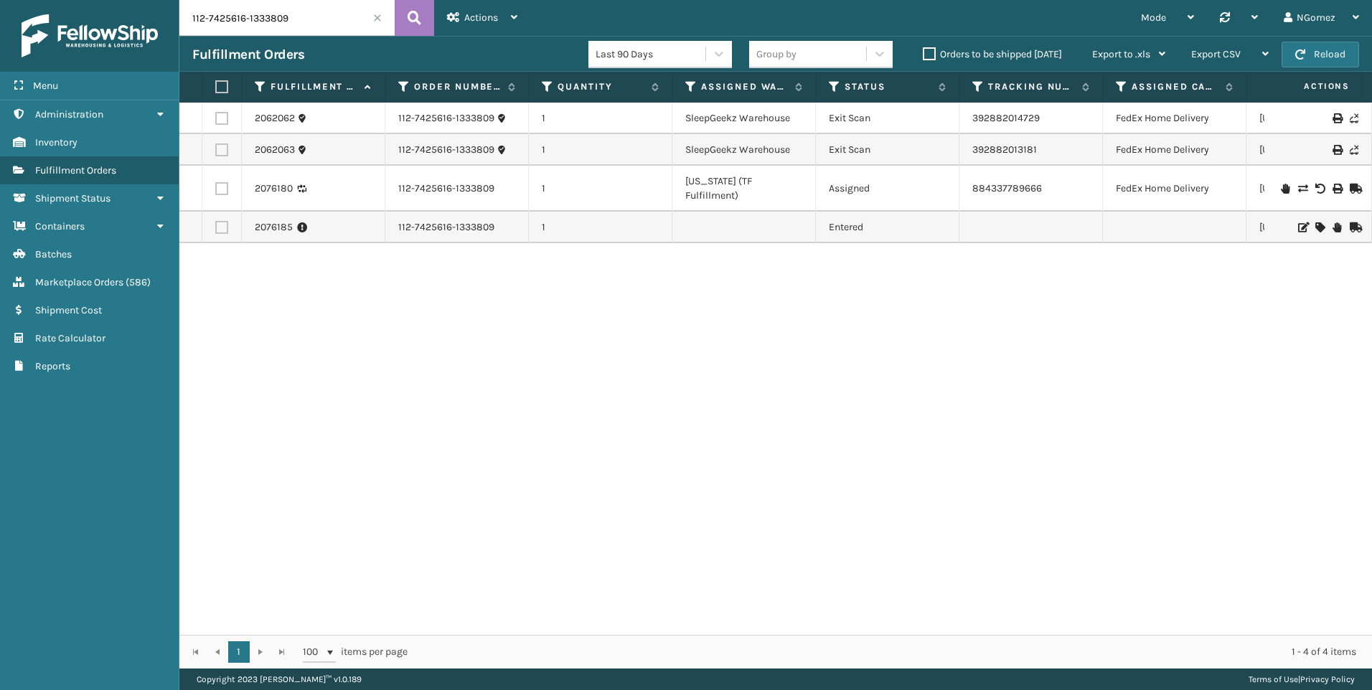
click at [1237, 599] on div "2062062 112-7425616-1333809 1 SleepGeekz Warehouse Exit Scan 392882014729 FedEx…" at bounding box center [775, 369] width 1193 height 532
drag, startPoint x: 1005, startPoint y: 174, endPoint x: 792, endPoint y: 275, distance: 235.0
click at [775, 273] on div "2062062 112-7425616-1333809 1 SleepGeekz Warehouse Exit Scan 392882014729 FedEx…" at bounding box center [775, 369] width 1193 height 532
click at [281, 14] on input "112-7425616-1333809" at bounding box center [286, 18] width 215 height 36
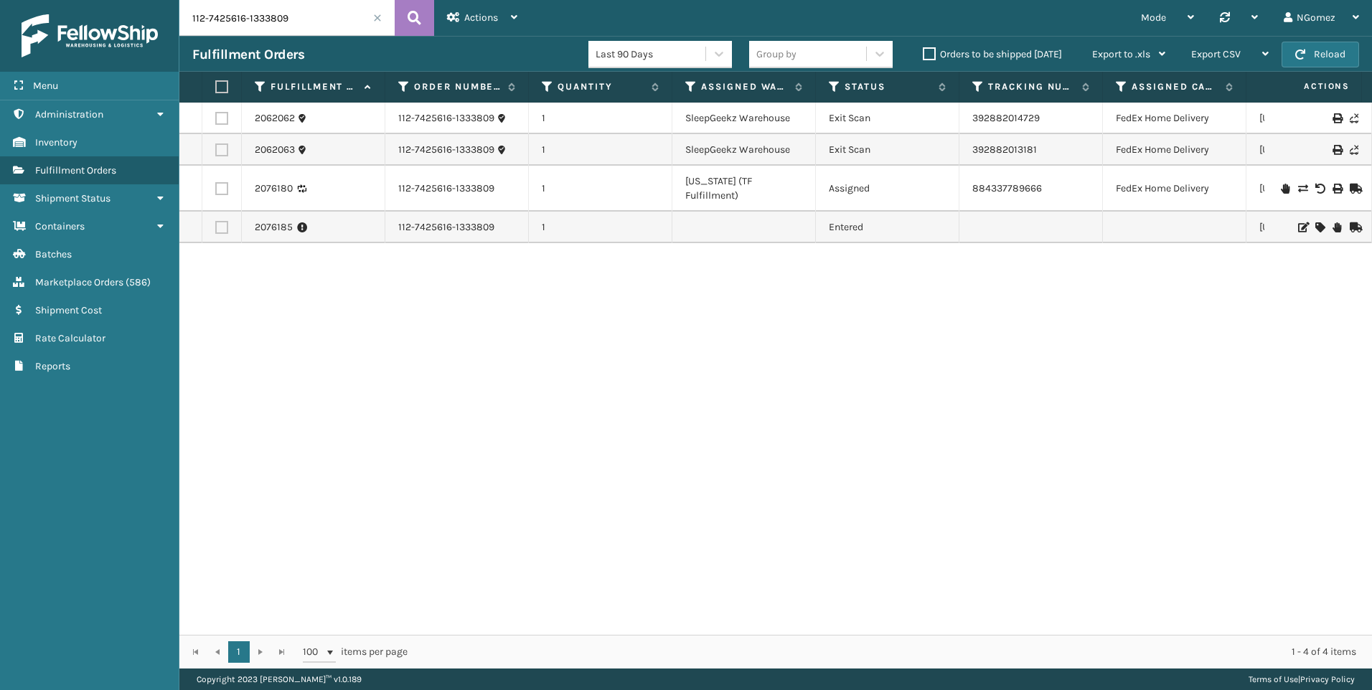
click at [281, 14] on input "112-7425616-1333809" at bounding box center [286, 18] width 215 height 36
paste input "114-6377769-9193838"
type input "114-6377769-9193838"
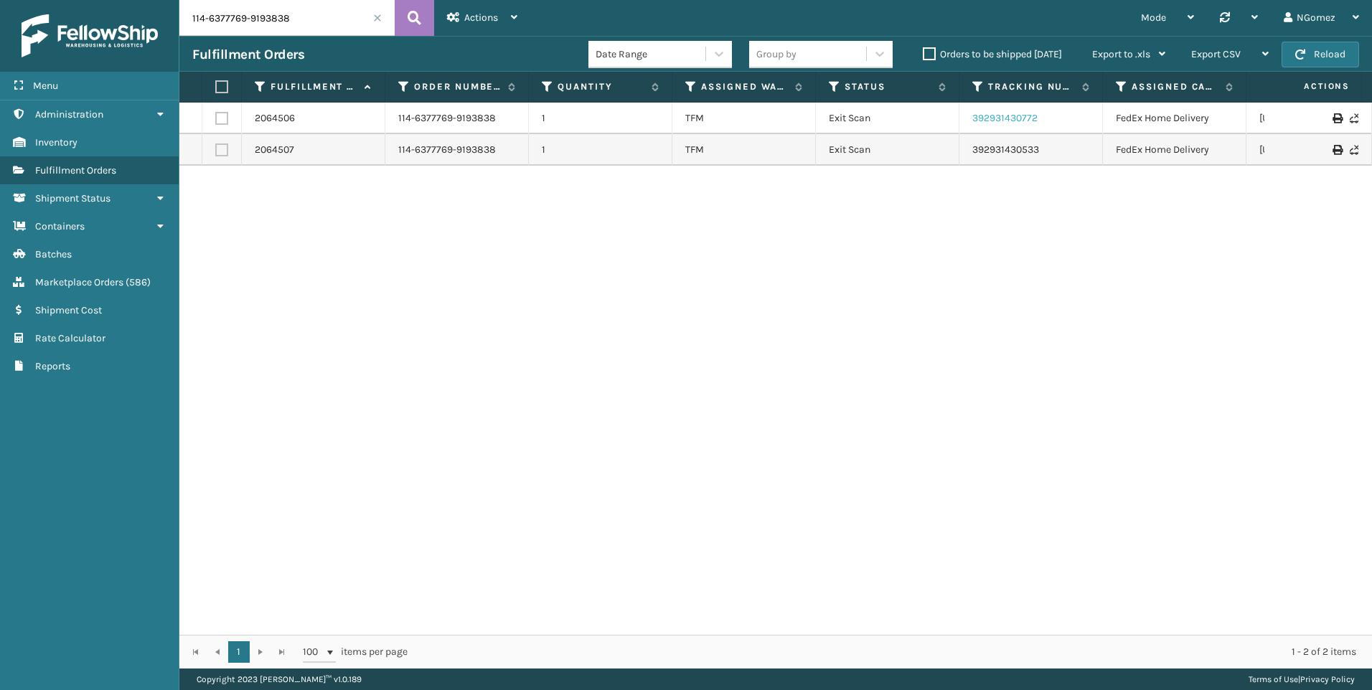
click at [1014, 123] on link "392931430772" at bounding box center [1004, 118] width 65 height 12
